Goal: Task Accomplishment & Management: Complete application form

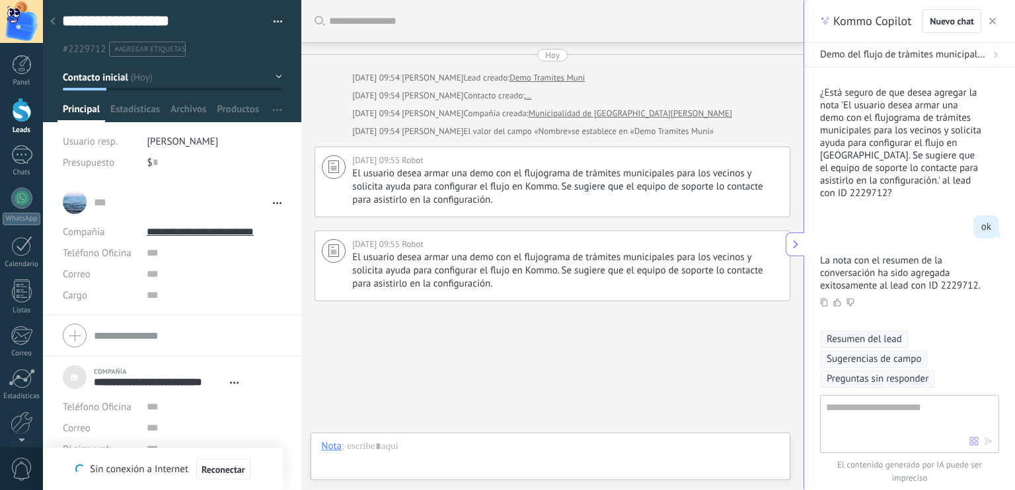
click at [18, 110] on div at bounding box center [22, 110] width 20 height 24
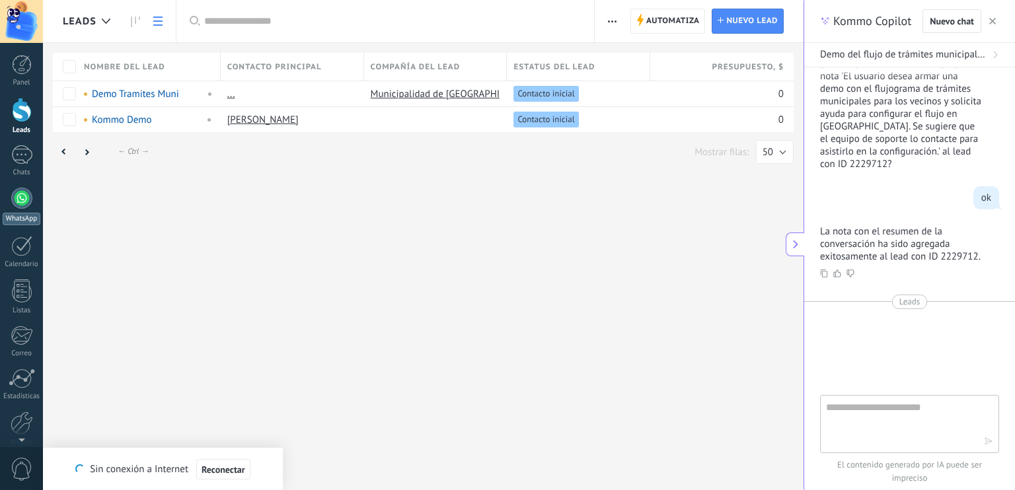
click at [22, 199] on div at bounding box center [21, 198] width 21 height 21
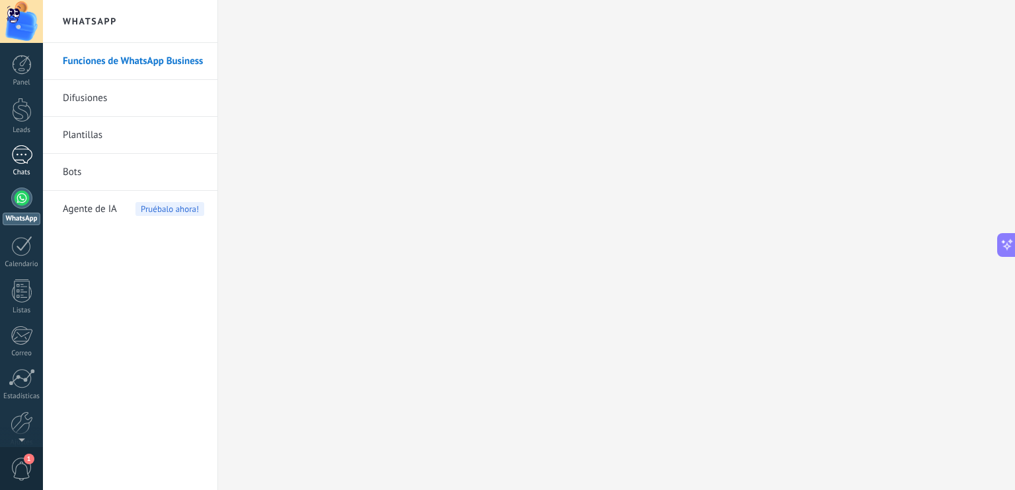
click at [21, 159] on div at bounding box center [21, 154] width 21 height 19
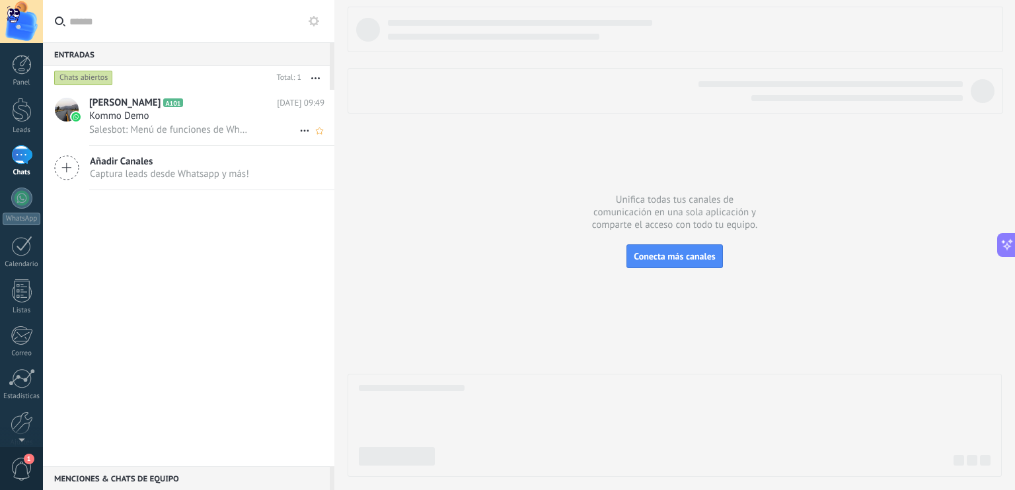
click at [163, 126] on span "Salesbot: Menú de funciones de WhatsApp ¡Desbloquea la mensajería mejorada en W…" at bounding box center [170, 130] width 163 height 13
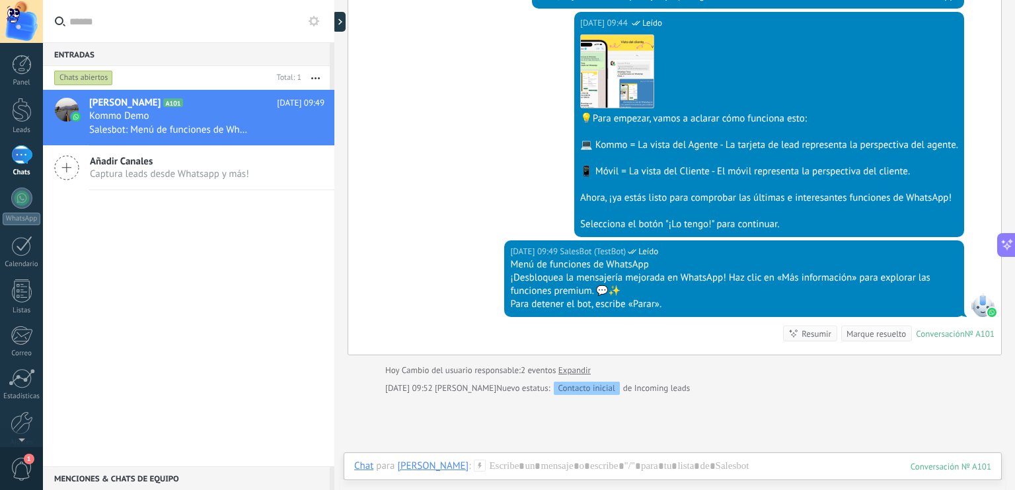
scroll to position [1934, 0]
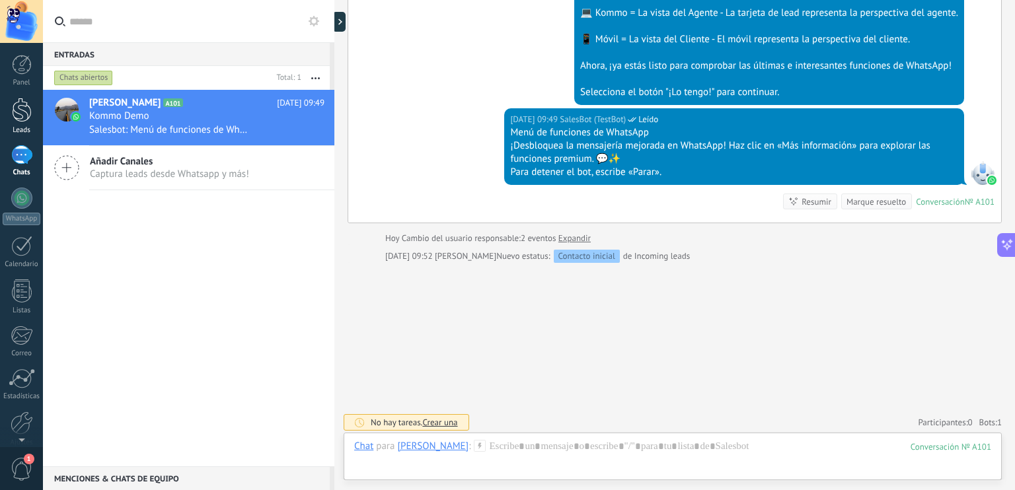
click at [25, 110] on div at bounding box center [22, 110] width 20 height 24
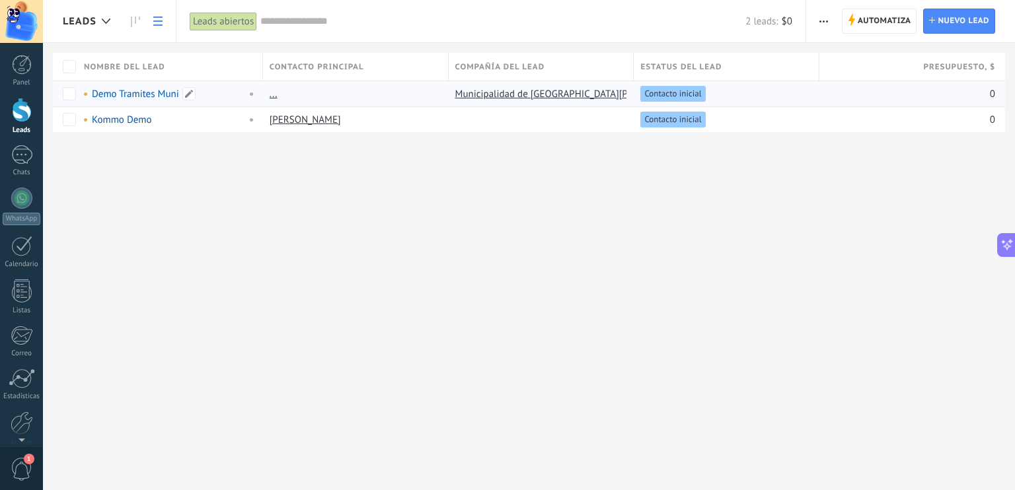
click at [122, 98] on link "Demo Tramites Muni" at bounding box center [135, 94] width 87 height 13
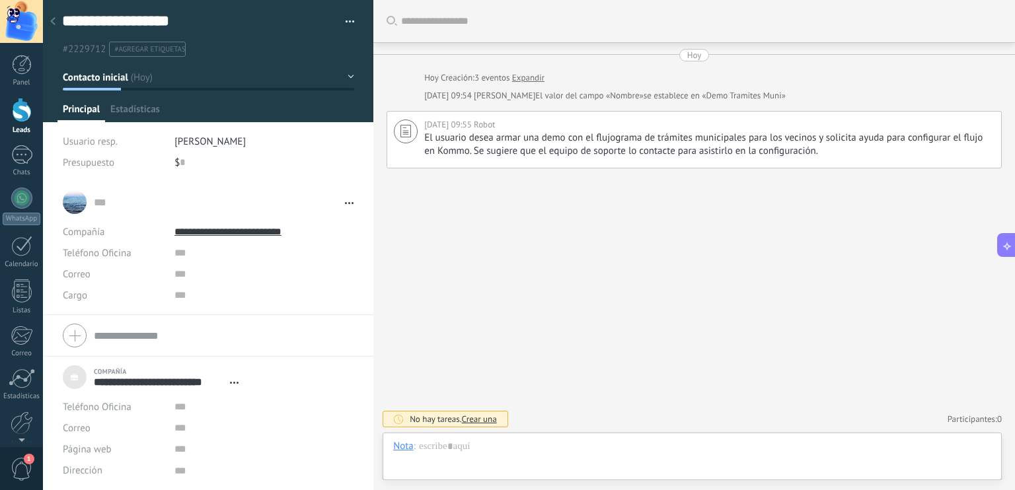
scroll to position [13, 0]
click at [252, 109] on span "Productos" at bounding box center [238, 112] width 42 height 19
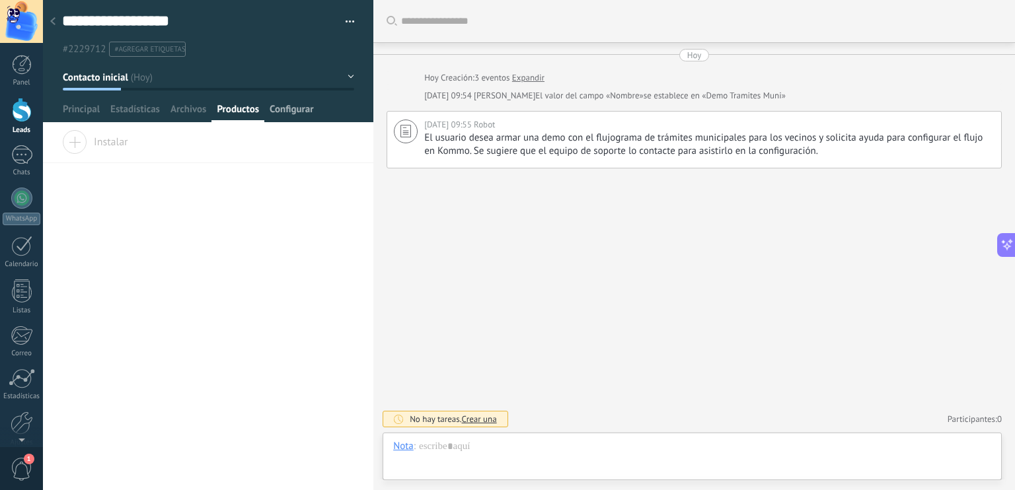
click at [286, 107] on span "Configurar" at bounding box center [292, 112] width 44 height 19
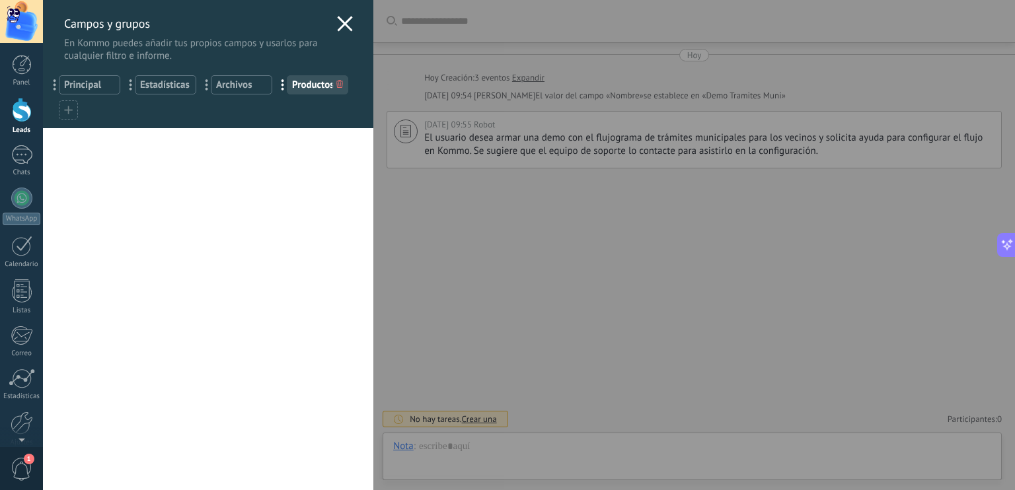
click at [90, 84] on span "Principal" at bounding box center [89, 85] width 51 height 13
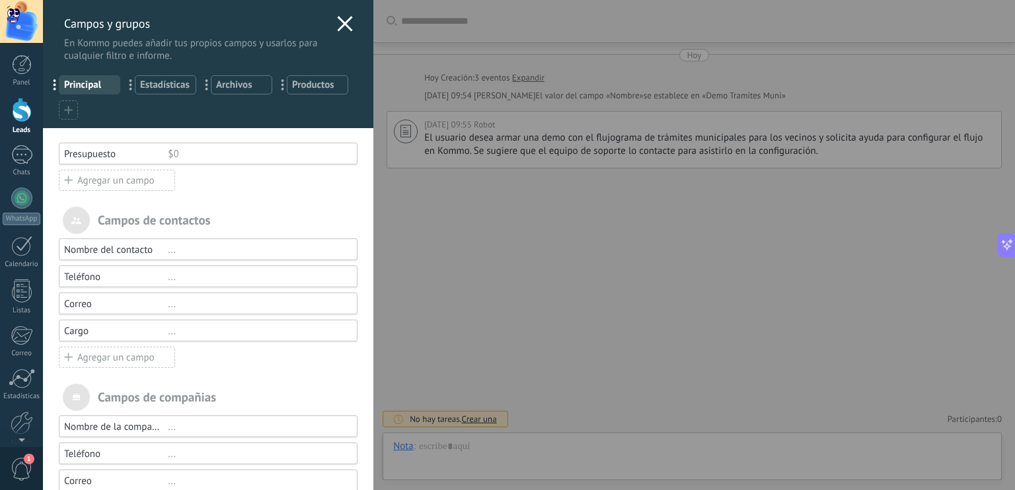
click at [43, 72] on div "Campos y grupos En Kommo puedes añadir tus propios campos y usarlos para cualqu…" at bounding box center [529, 245] width 972 height 490
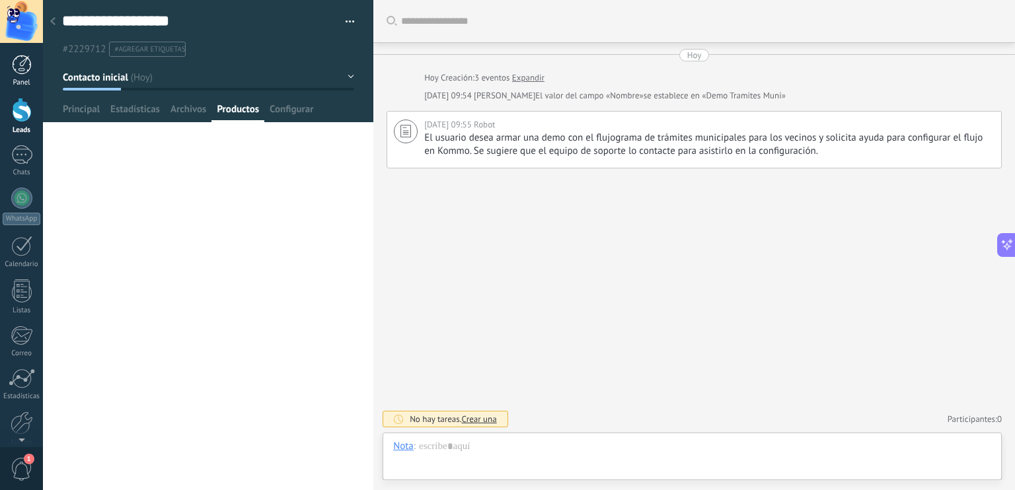
click at [22, 66] on div at bounding box center [22, 65] width 20 height 20
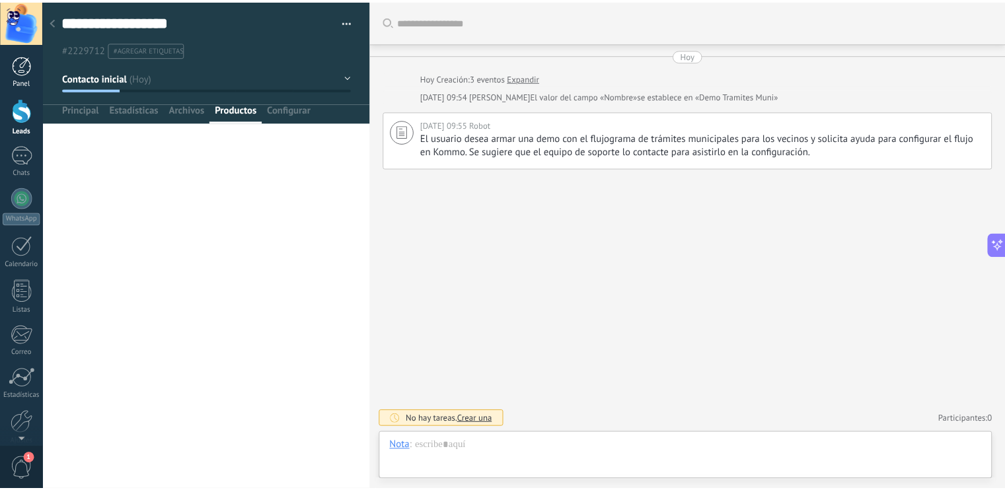
scroll to position [560, 0]
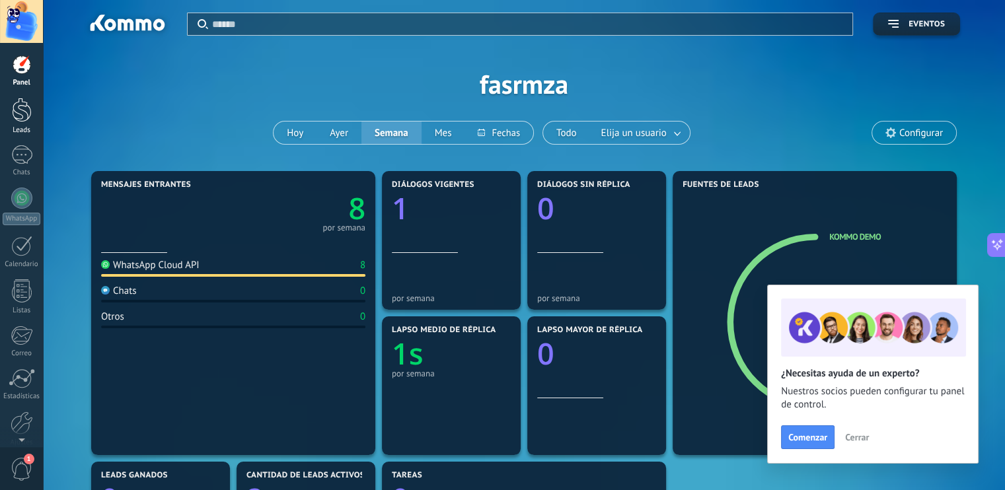
click at [26, 111] on div at bounding box center [22, 110] width 20 height 24
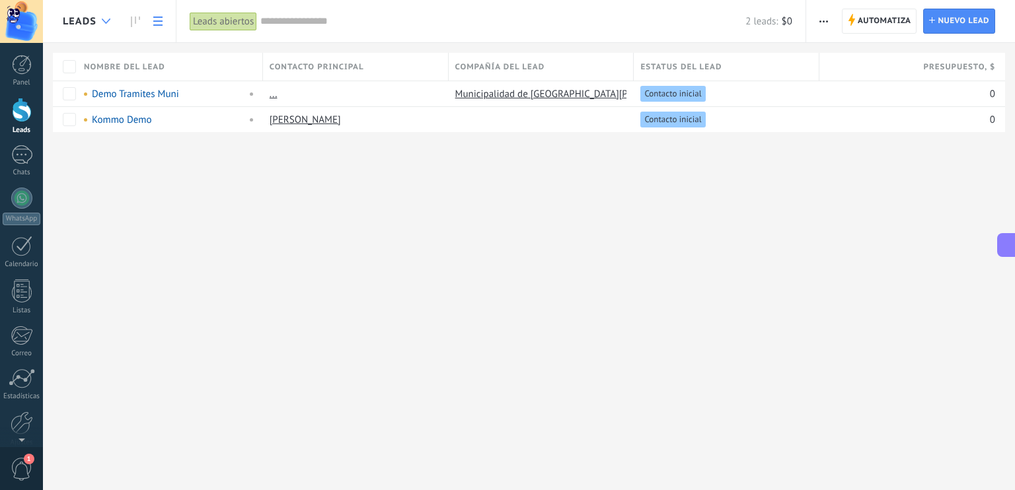
click at [103, 17] on div at bounding box center [106, 22] width 22 height 26
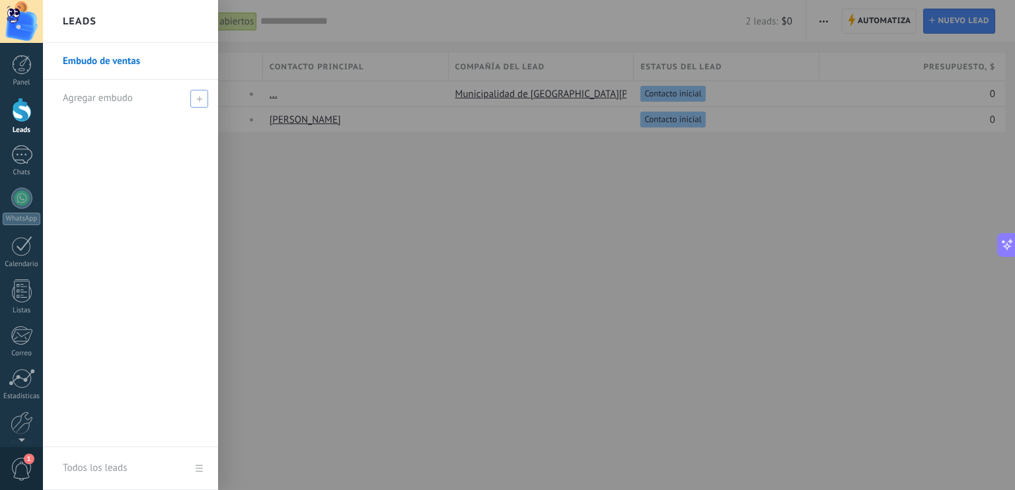
click at [200, 98] on icon at bounding box center [199, 99] width 6 height 6
click at [143, 102] on input "text" at bounding box center [125, 98] width 124 height 21
type input "**********"
click at [200, 101] on span at bounding box center [201, 98] width 12 height 9
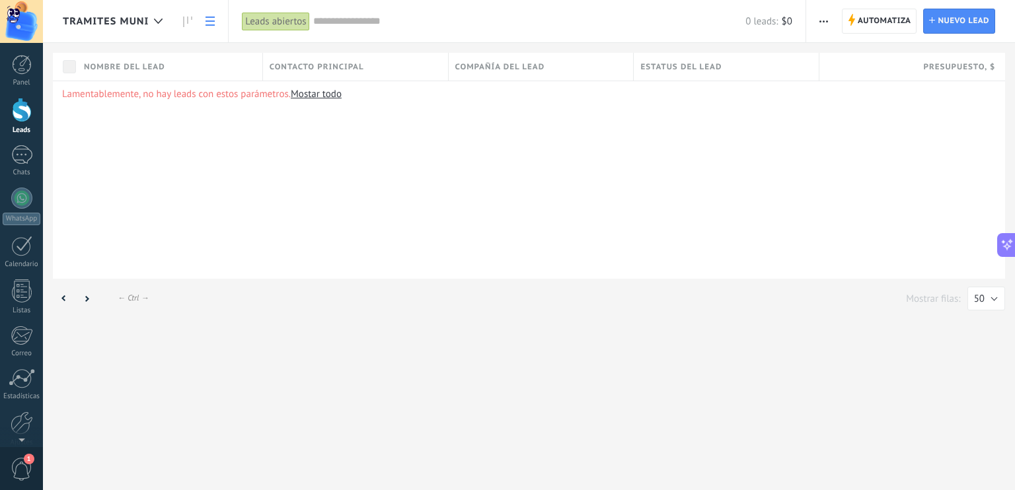
click at [281, 98] on p "Lamentablemente, no hay leads con estos parámetros. [GEOGRAPHIC_DATA] todo" at bounding box center [529, 94] width 934 height 13
click at [159, 18] on icon at bounding box center [158, 20] width 9 height 5
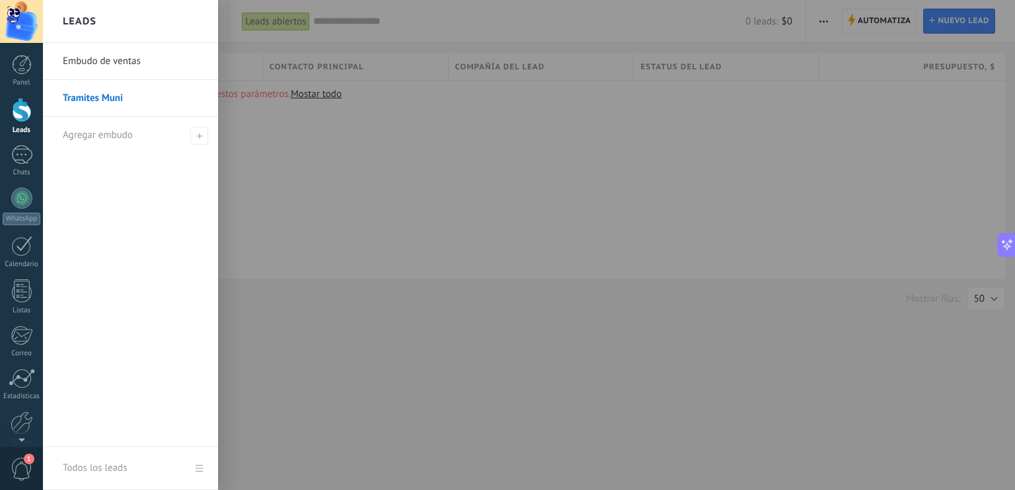
click at [91, 98] on link "Tramites Muni" at bounding box center [134, 98] width 142 height 37
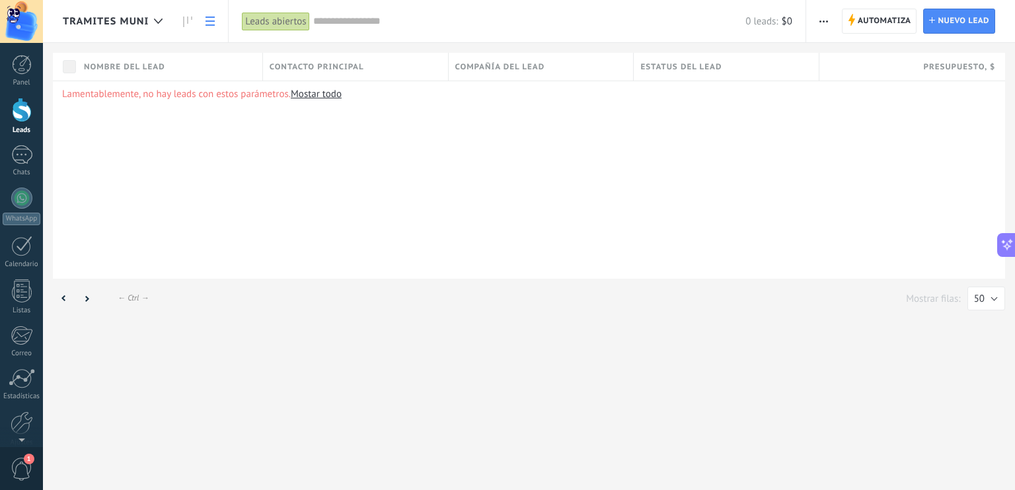
click at [143, 96] on p "Lamentablemente, no hay leads con estos parámetros. [GEOGRAPHIC_DATA] todo" at bounding box center [529, 94] width 934 height 13
click at [517, 67] on span "Compañía del lead" at bounding box center [500, 67] width 90 height 13
click at [375, 64] on div "Contacto principal" at bounding box center [355, 67] width 185 height 28
click at [186, 172] on div "Lamentablemente, no hay leads con estos parámetros. [GEOGRAPHIC_DATA] todo" at bounding box center [529, 180] width 952 height 198
click at [116, 68] on span "Nombre del lead" at bounding box center [124, 67] width 81 height 13
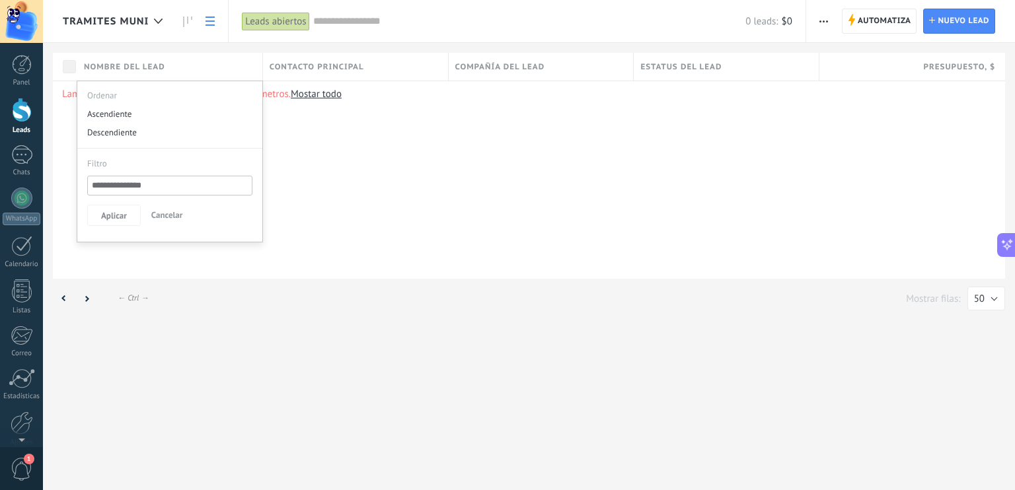
click at [54, 151] on div "Lamentablemente, no hay leads con estos parámetros. [GEOGRAPHIC_DATA] todo" at bounding box center [529, 180] width 952 height 198
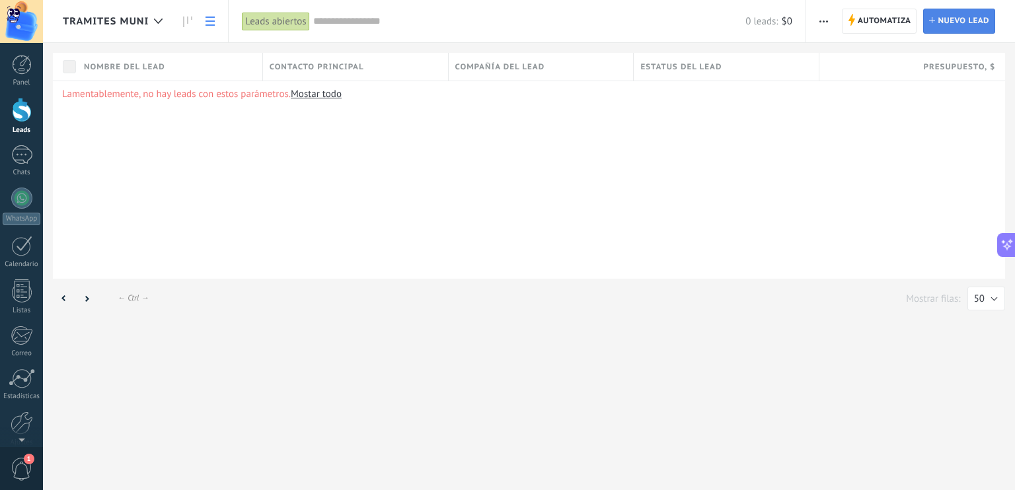
click at [953, 19] on span "Nuevo lead" at bounding box center [963, 21] width 52 height 24
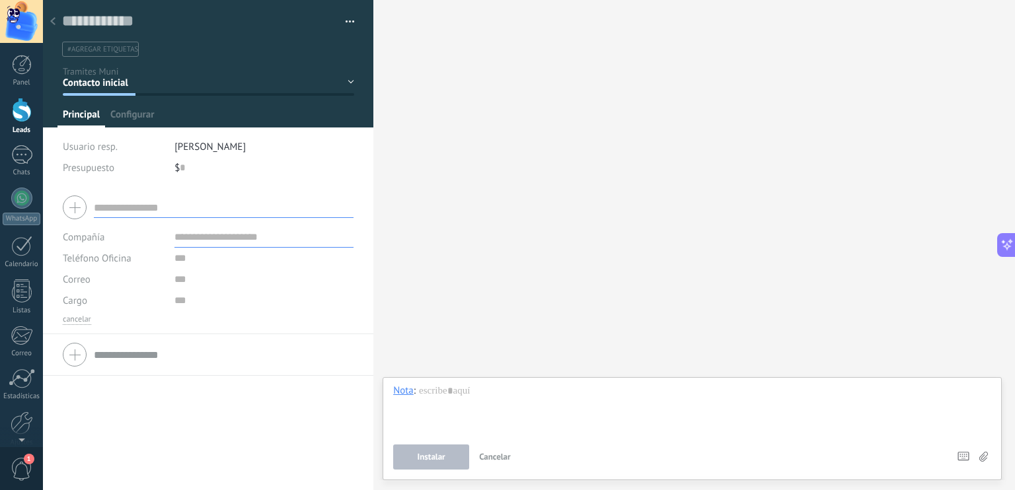
click at [52, 19] on icon at bounding box center [52, 21] width 5 height 8
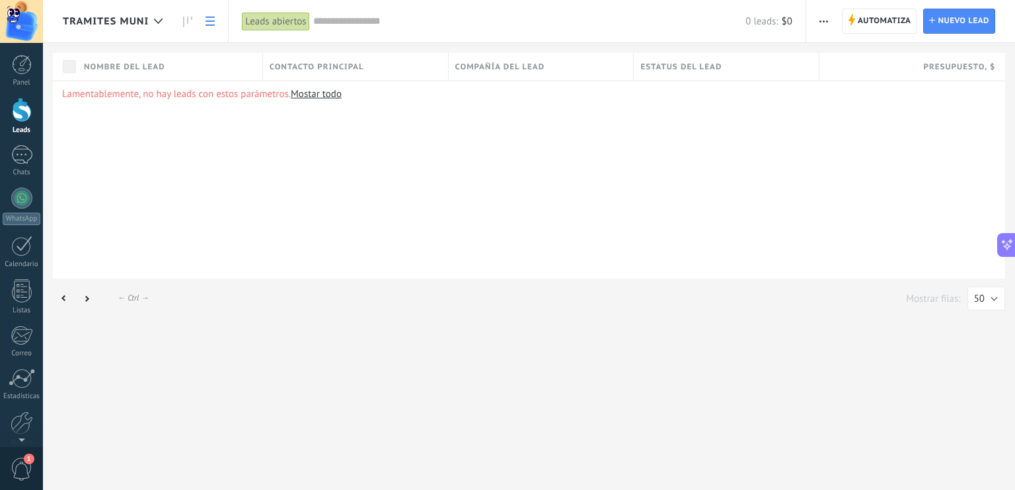
click at [106, 18] on span "Tramites Muni" at bounding box center [106, 21] width 86 height 13
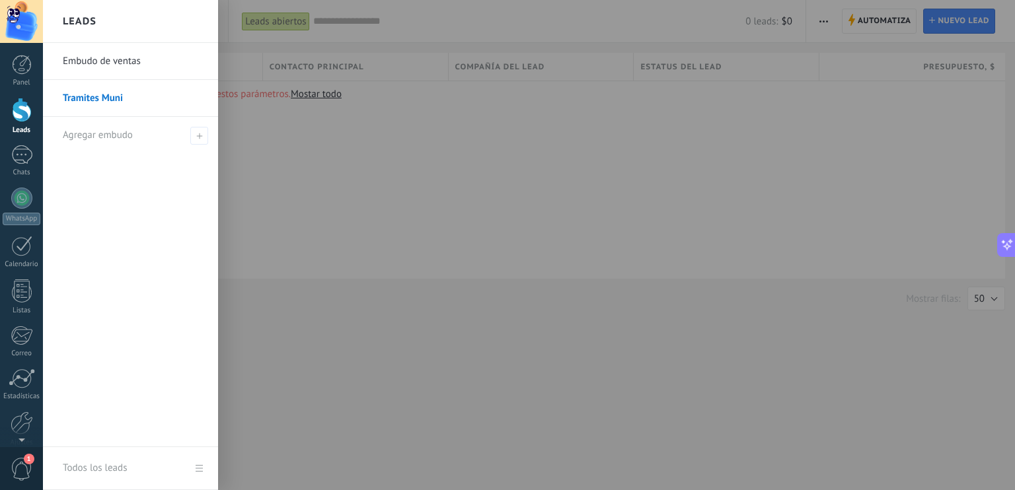
click at [279, 188] on div at bounding box center [550, 245] width 1015 height 490
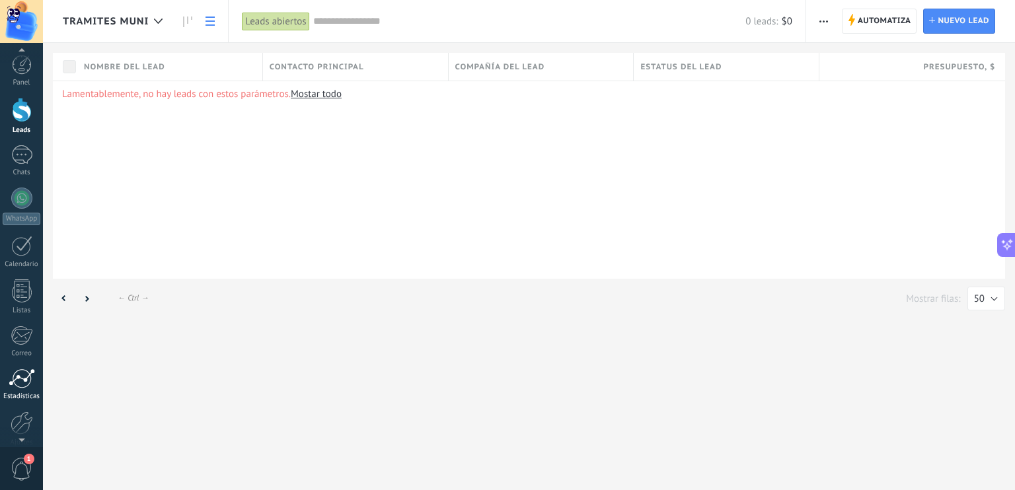
scroll to position [59, 0]
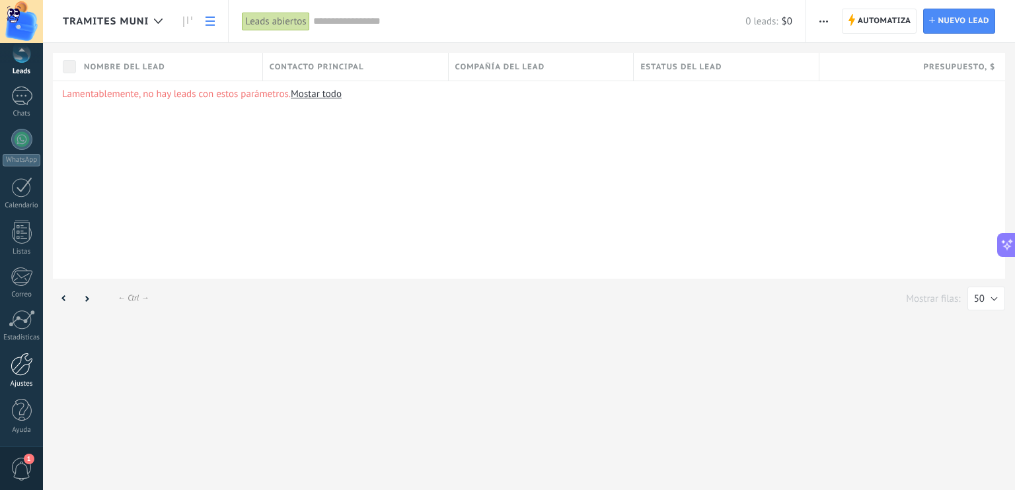
click at [21, 369] on div at bounding box center [22, 364] width 22 height 23
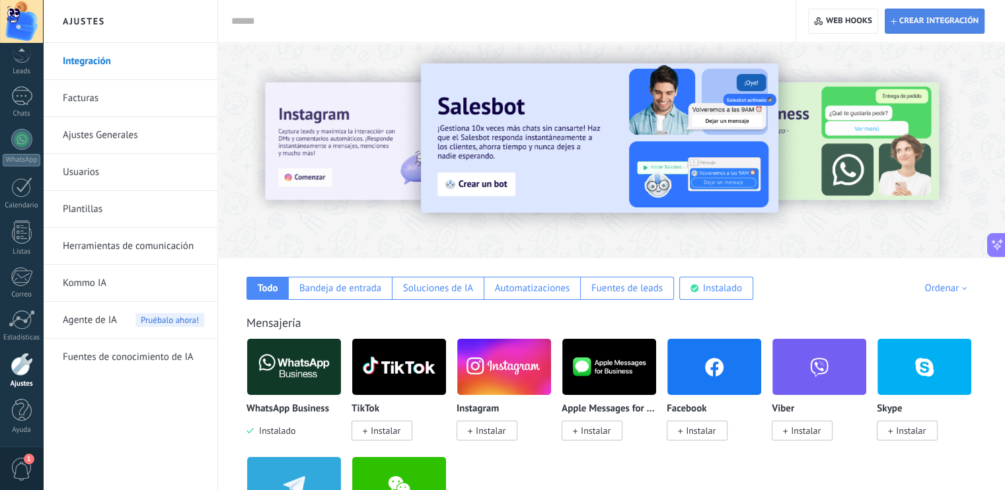
click at [928, 22] on span "Crear integración" at bounding box center [938, 21] width 79 height 11
type textarea "**********"
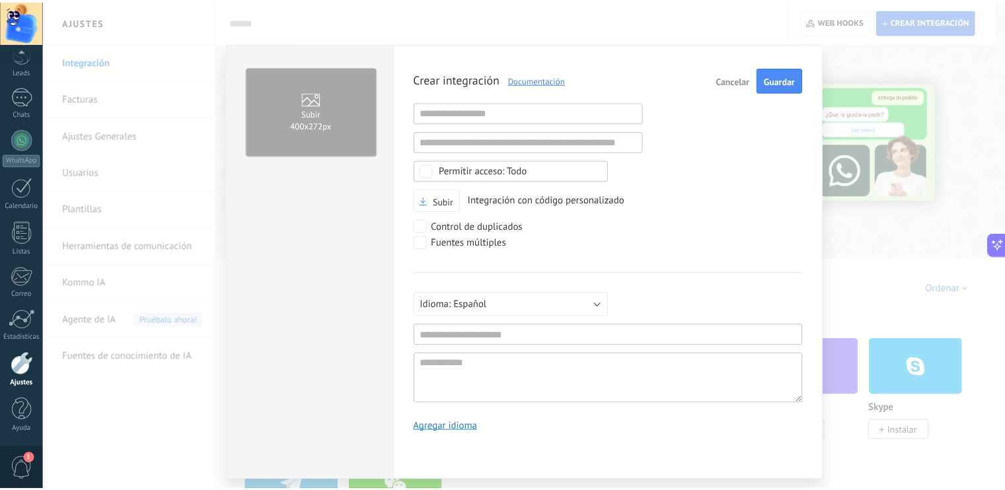
scroll to position [13, 0]
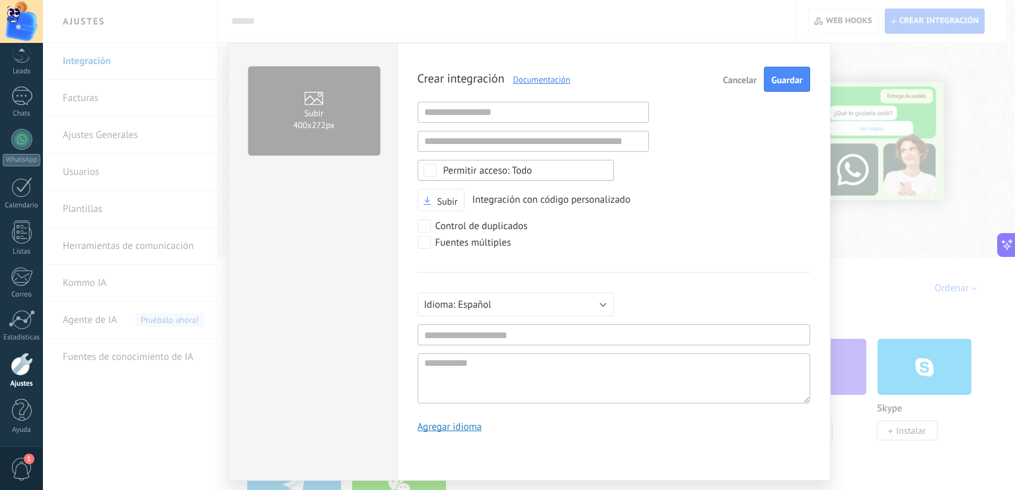
click at [314, 281] on div "Subir 400х272px" at bounding box center [312, 262] width 169 height 438
click at [738, 81] on span "Cancelar" at bounding box center [740, 79] width 34 height 9
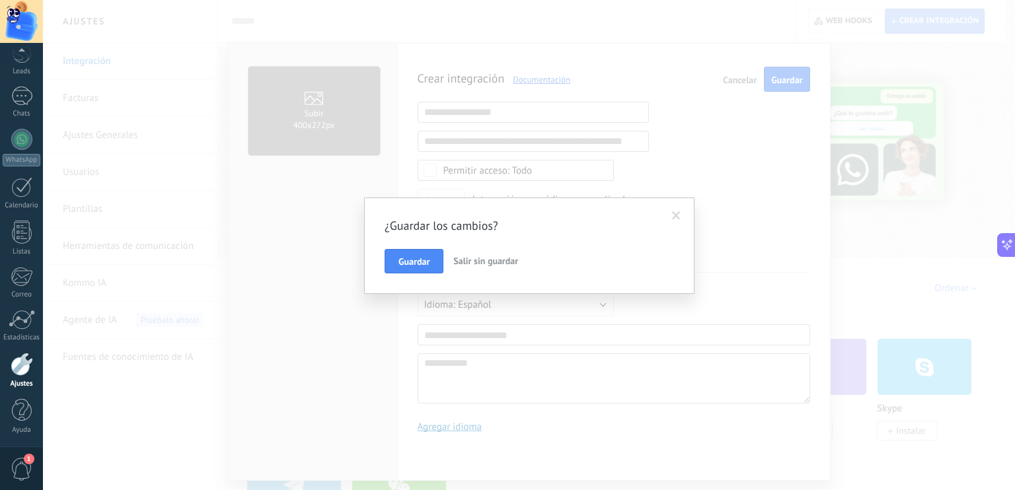
click at [470, 262] on span "Salir sin guardar" at bounding box center [485, 261] width 65 height 12
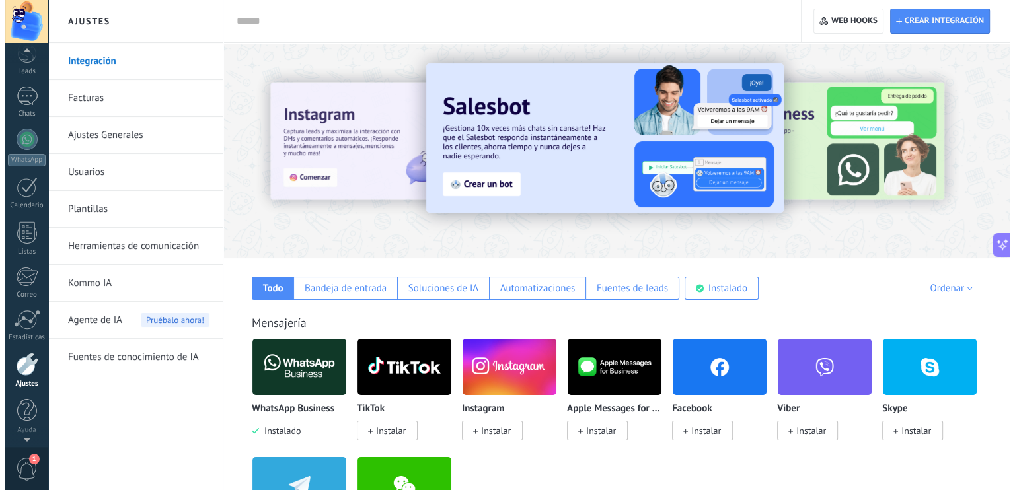
scroll to position [0, 0]
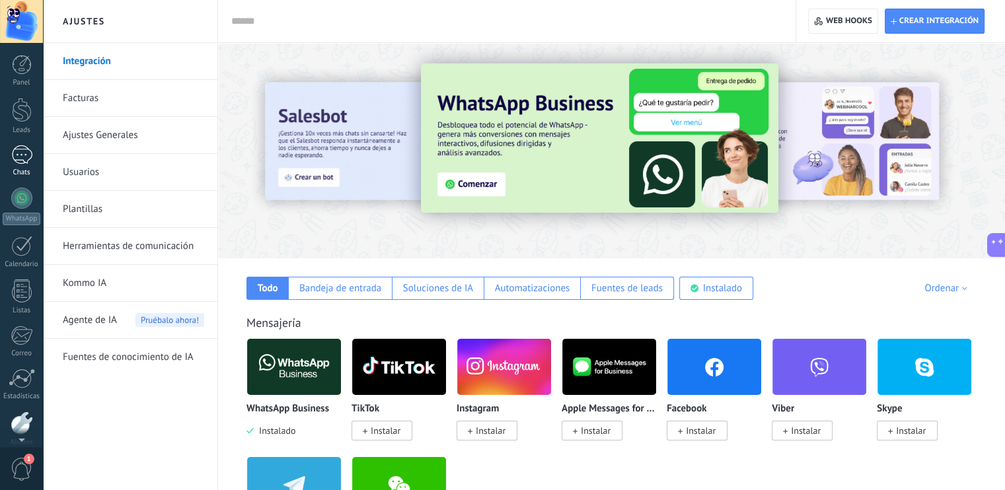
click at [21, 157] on div at bounding box center [21, 154] width 21 height 19
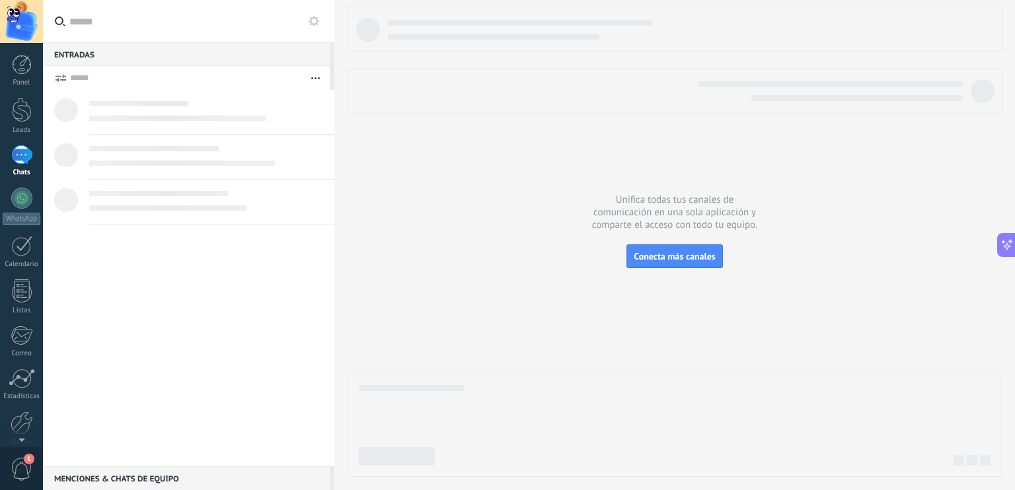
click at [18, 26] on div at bounding box center [21, 21] width 43 height 43
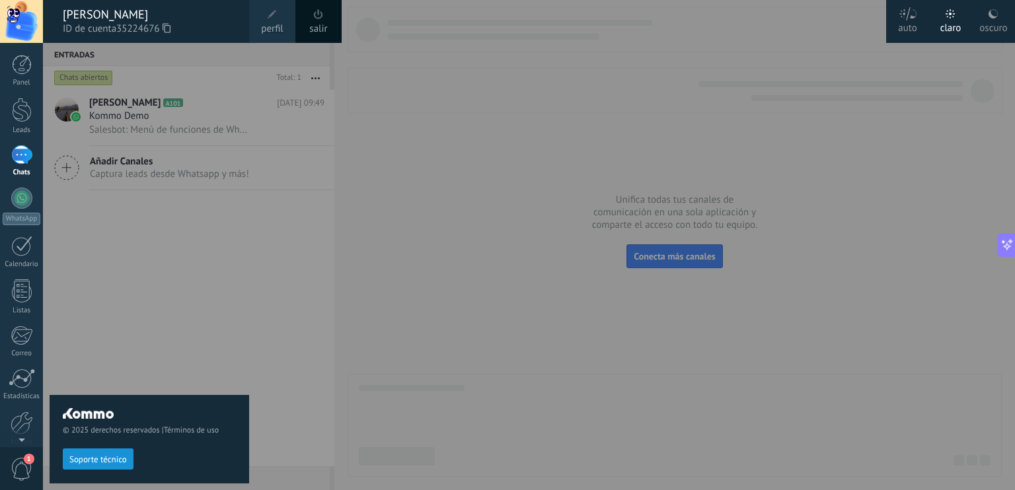
click at [153, 281] on div "© 2025 derechos reservados | Términos de uso Soporte técnico" at bounding box center [150, 266] width 200 height 447
click at [149, 117] on div "© 2025 derechos reservados | Términos de uso Soporte técnico" at bounding box center [150, 266] width 200 height 447
click at [319, 194] on div at bounding box center [550, 245] width 1015 height 490
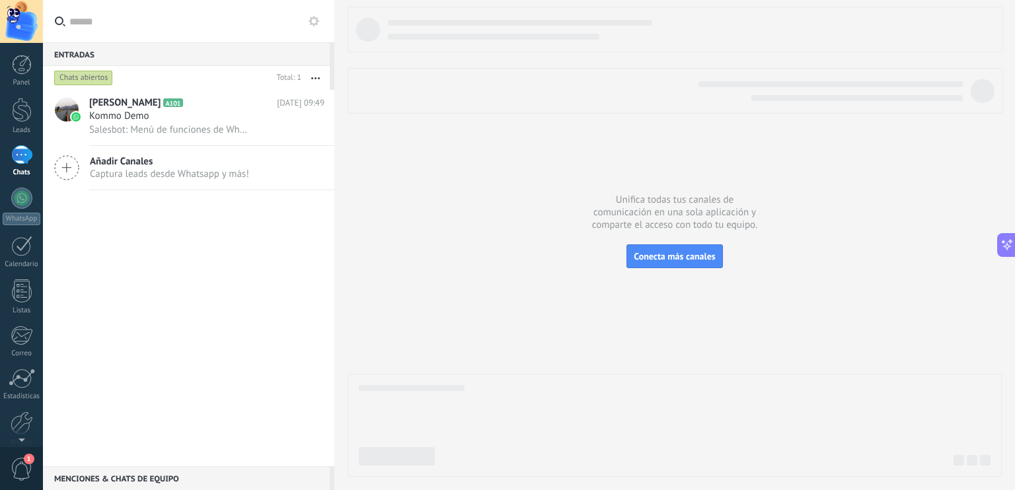
click at [23, 470] on span "1" at bounding box center [22, 469] width 22 height 23
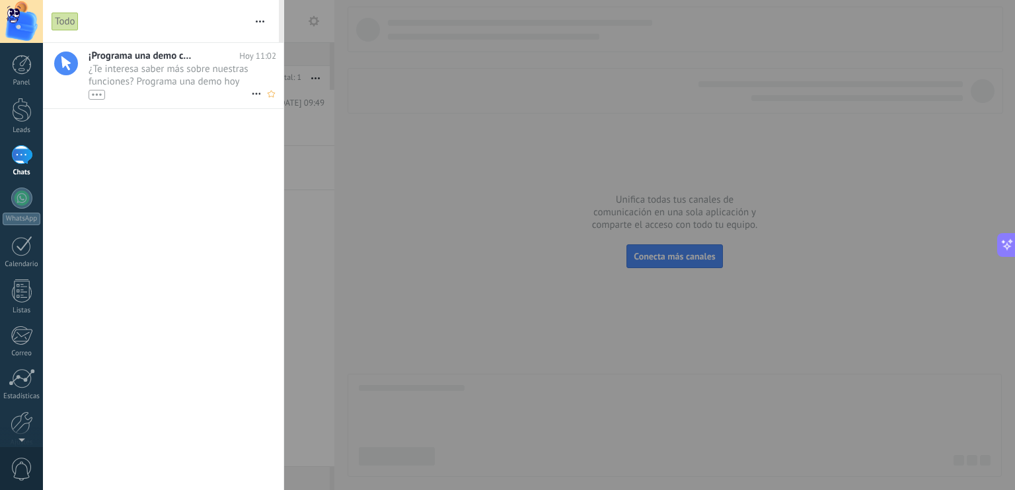
click at [145, 68] on span "¿Te interesa saber más sobre nuestras funciones? Programa una demo hoy mismo! •…" at bounding box center [170, 81] width 163 height 37
click at [87, 199] on div "¡Programa una demo con un experto! [DATE] 11:02 ¿Te interesa saber más sobre nu…" at bounding box center [163, 266] width 240 height 447
click at [375, 247] on div at bounding box center [507, 245] width 1015 height 490
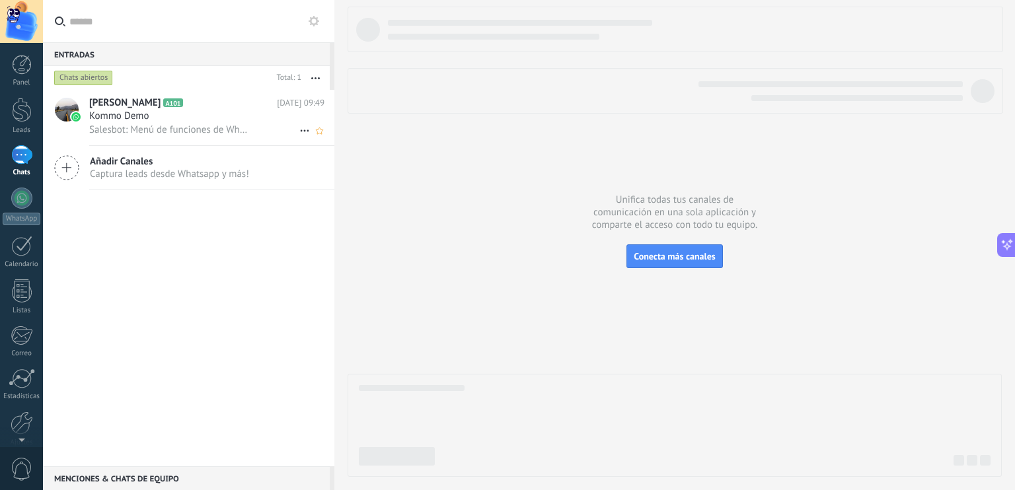
click at [132, 114] on span "Kommo Demo" at bounding box center [119, 116] width 60 height 13
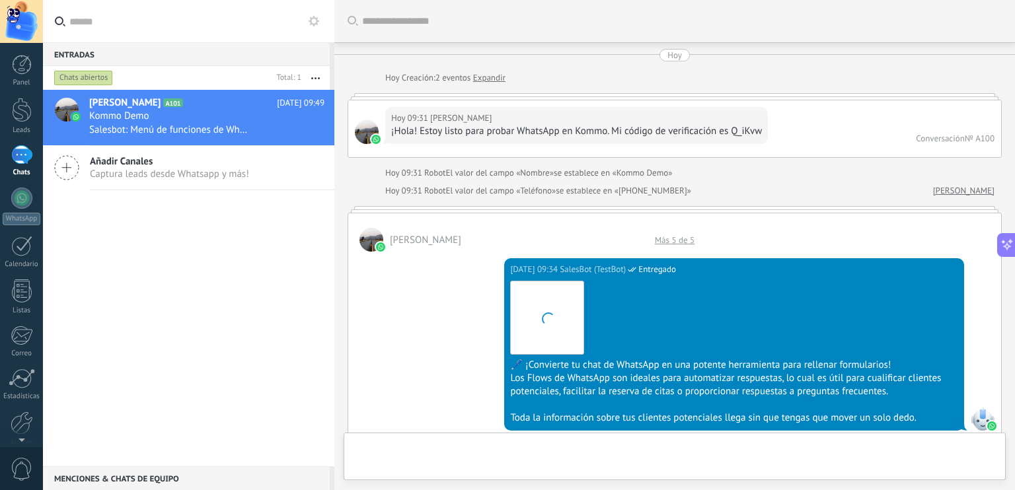
scroll to position [1934, 0]
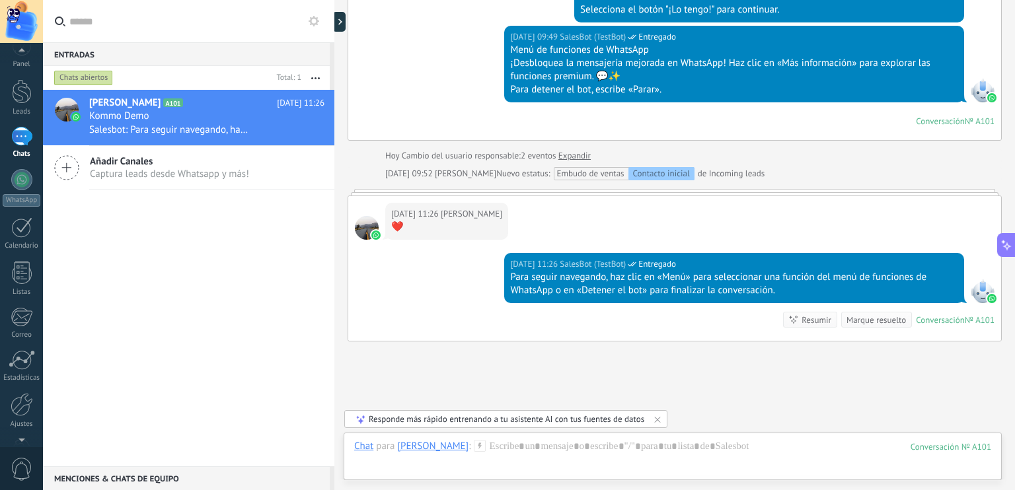
scroll to position [0, 0]
